Goal: Transaction & Acquisition: Book appointment/travel/reservation

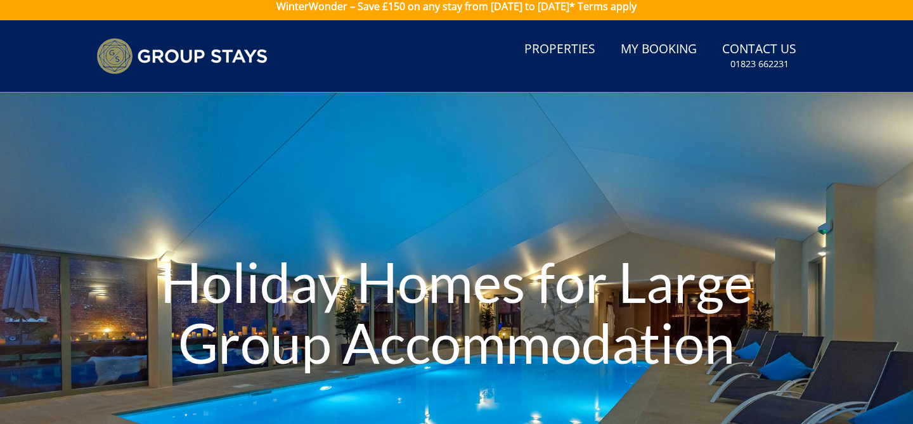
scroll to position [11, 0]
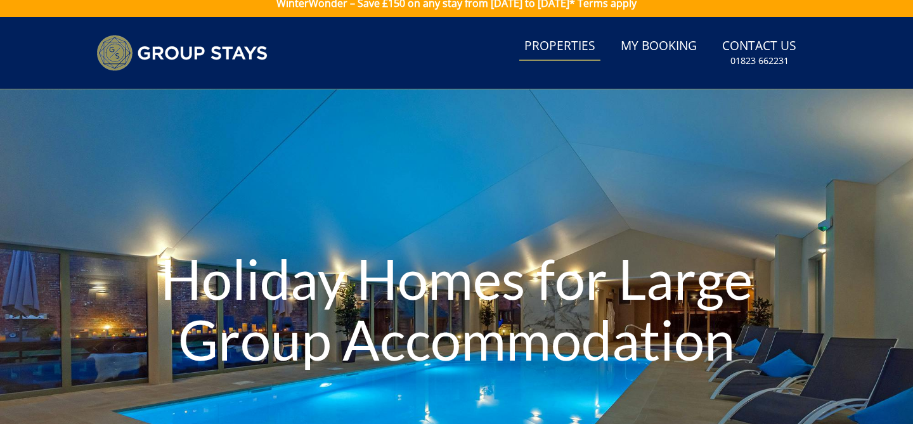
click at [543, 45] on link "Properties" at bounding box center [559, 46] width 81 height 29
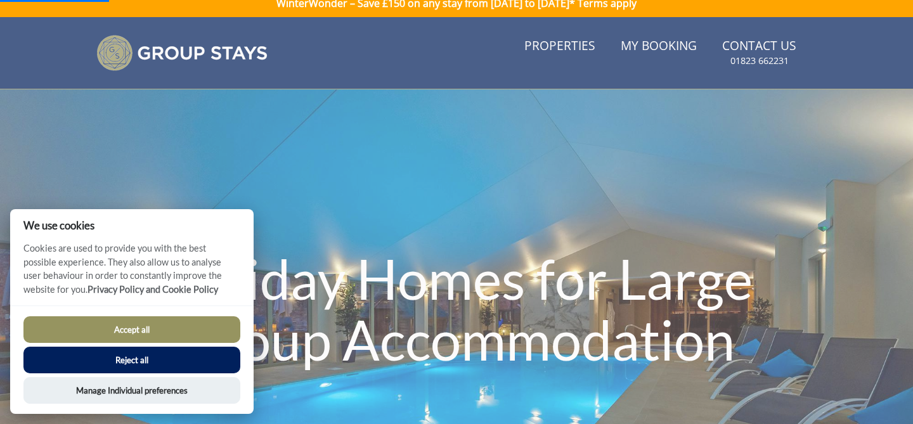
click at [145, 366] on button "Reject all" at bounding box center [131, 360] width 217 height 27
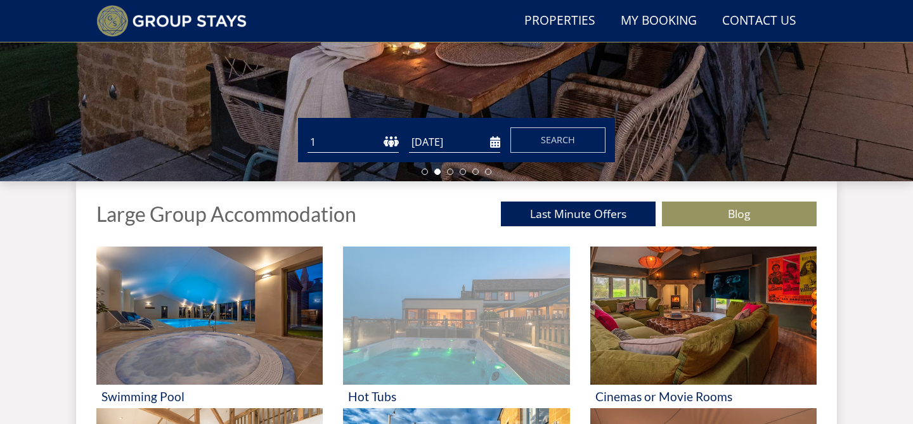
scroll to position [325, 0]
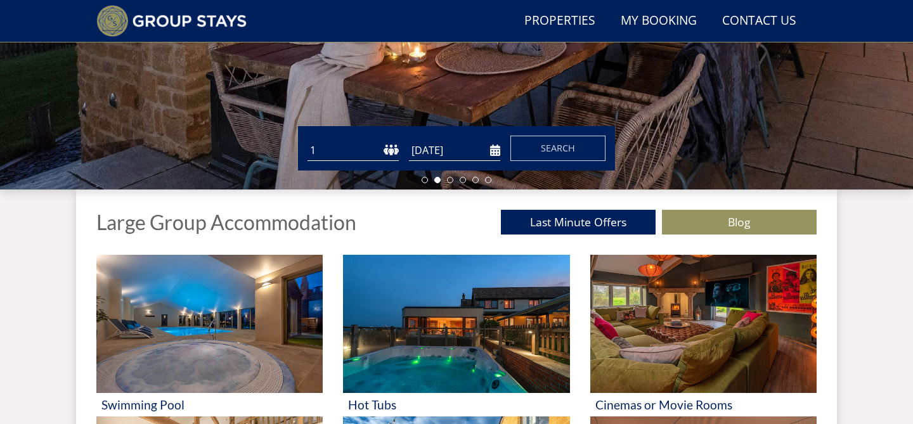
click at [380, 153] on select "1 2 3 4 5 6 7 8 9 10 11 12 13 14 15 16 17 18 19 20 21 22 23 24 25 26 27 28 29 3…" at bounding box center [352, 150] width 91 height 21
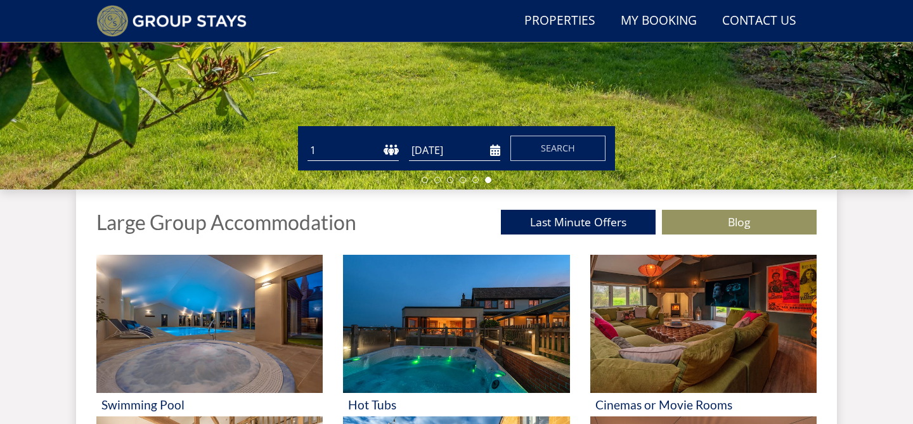
click at [381, 151] on select "1 2 3 4 5 6 7 8 9 10 11 12 13 14 15 16 17 18 19 20 21 22 23 24 25 26 27 28 29 3…" at bounding box center [352, 150] width 91 height 21
select select "16"
click at [435, 148] on input "[DATE]" at bounding box center [454, 150] width 91 height 21
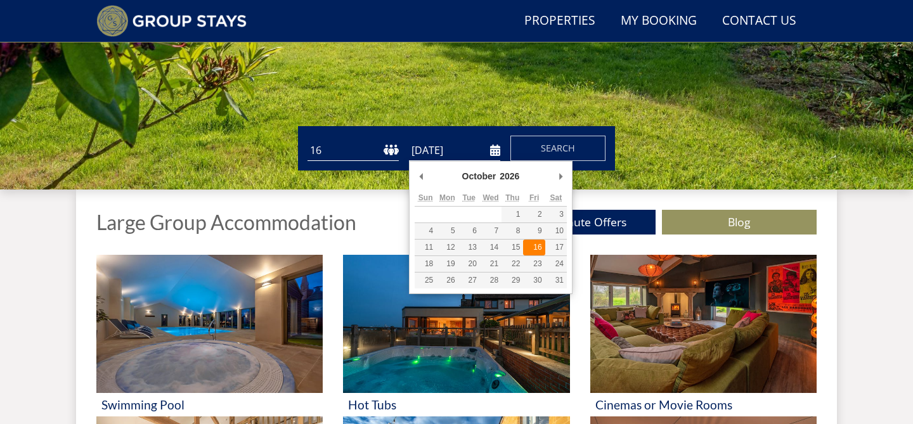
type input "[DATE]"
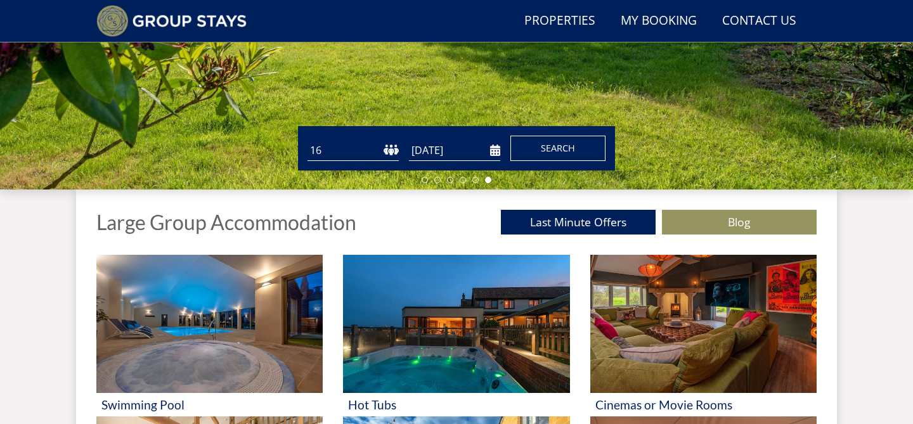
click at [560, 152] on span "Search" at bounding box center [558, 148] width 34 height 12
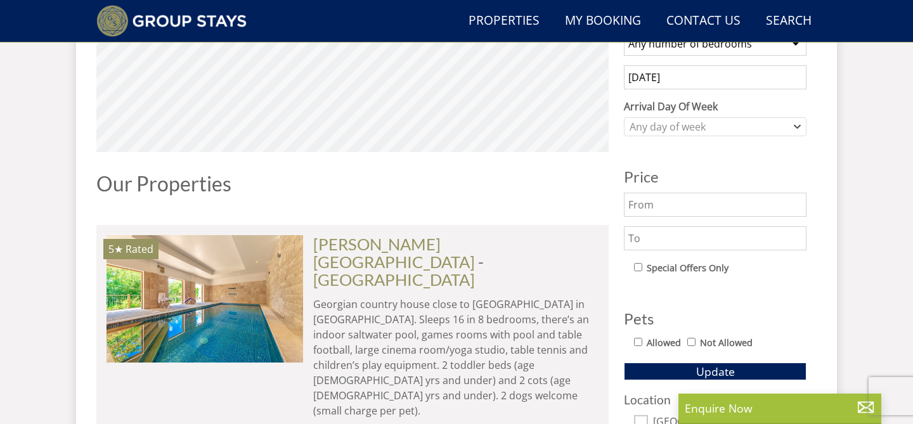
scroll to position [549, 0]
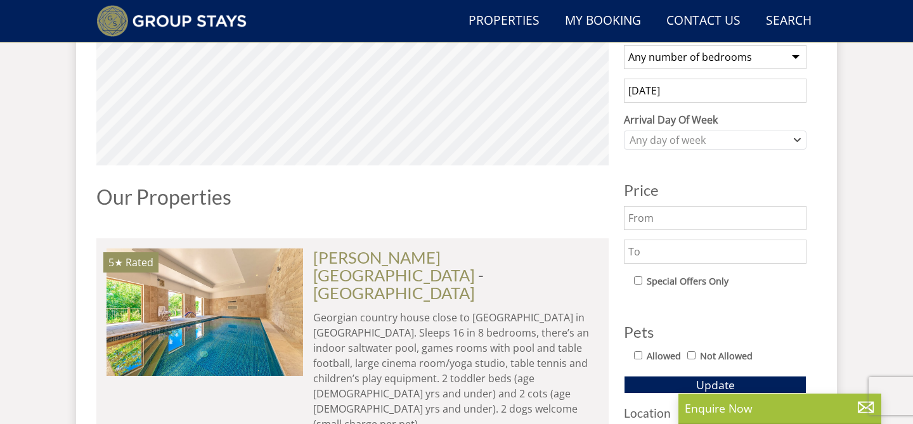
click at [685, 219] on input "text" at bounding box center [715, 218] width 183 height 24
type input "3500"
click at [624, 376] on button "Update" at bounding box center [715, 385] width 183 height 18
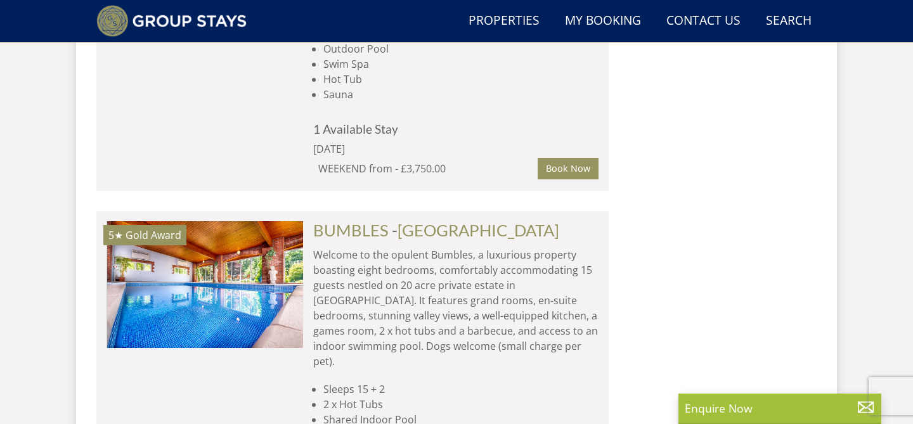
scroll to position [2075, 0]
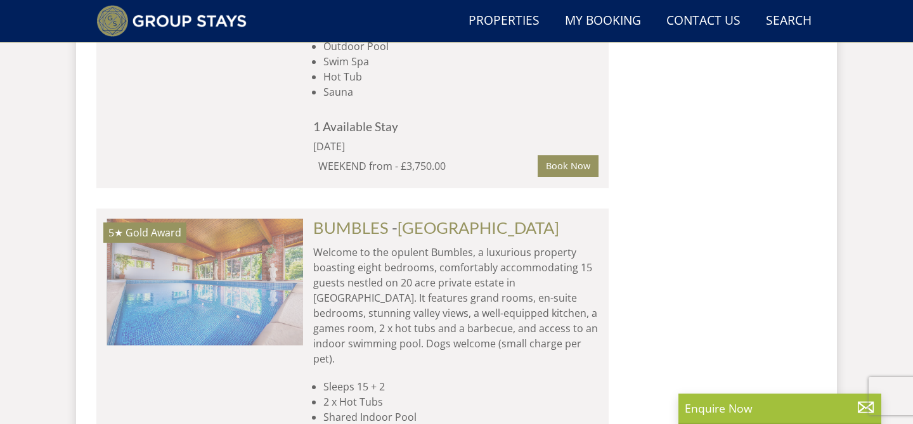
click at [208, 219] on img at bounding box center [205, 282] width 197 height 127
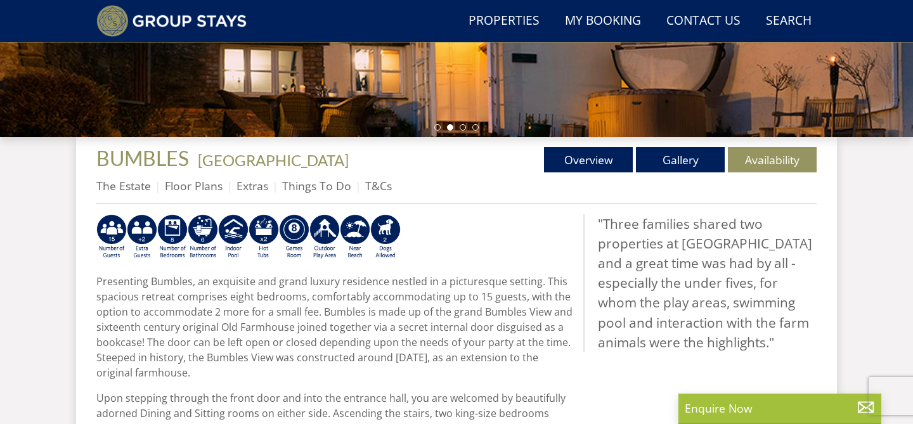
scroll to position [325, 0]
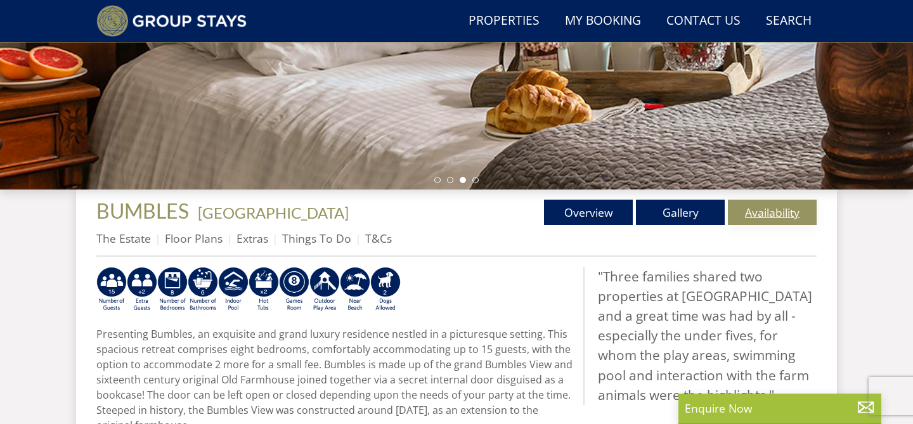
click at [757, 211] on link "Availability" at bounding box center [772, 212] width 89 height 25
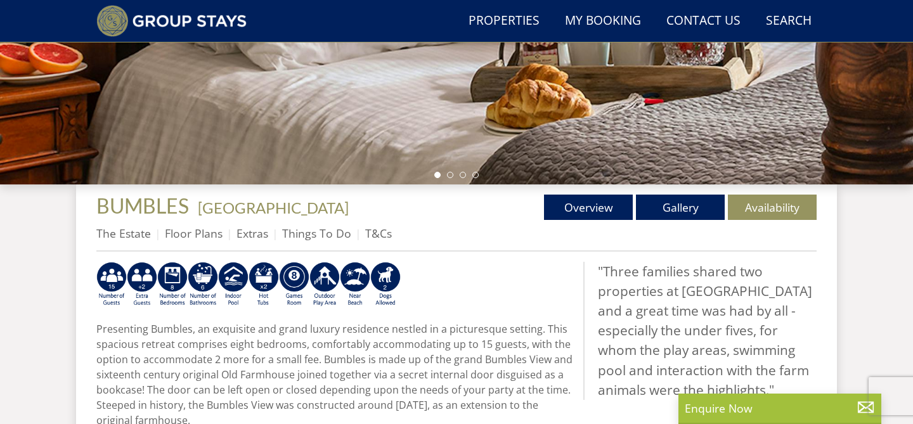
scroll to position [333, 0]
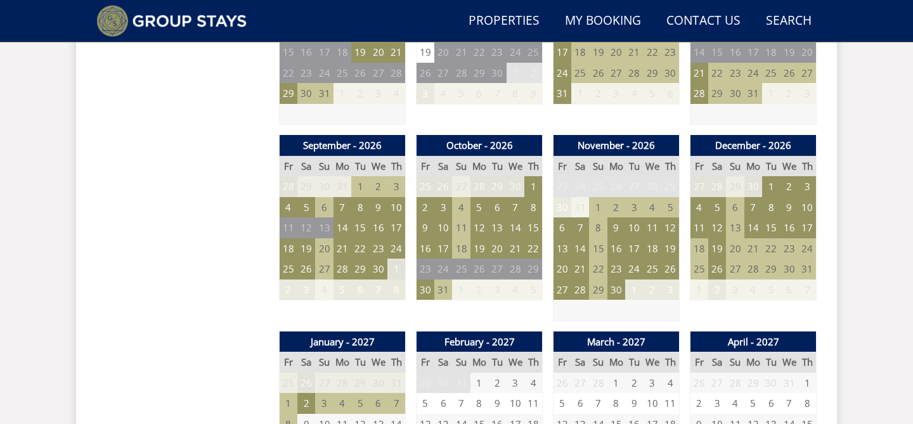
scroll to position [1043, 0]
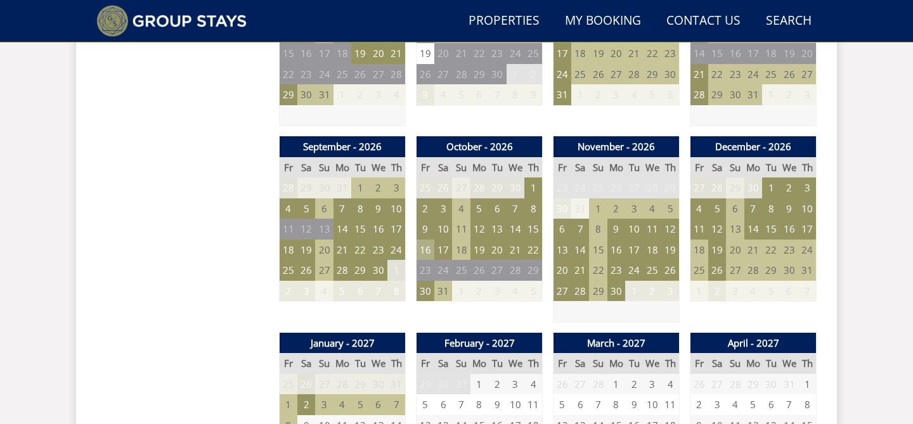
click at [424, 251] on td "16" at bounding box center [425, 250] width 18 height 21
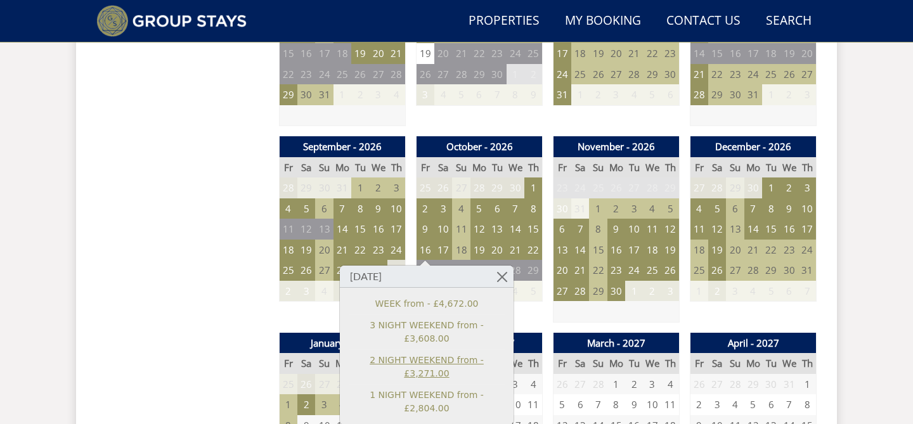
click at [423, 354] on link "2 NIGHT WEEKEND from - £3,271.00" at bounding box center [427, 367] width 156 height 27
